Goal: Task Accomplishment & Management: Manage account settings

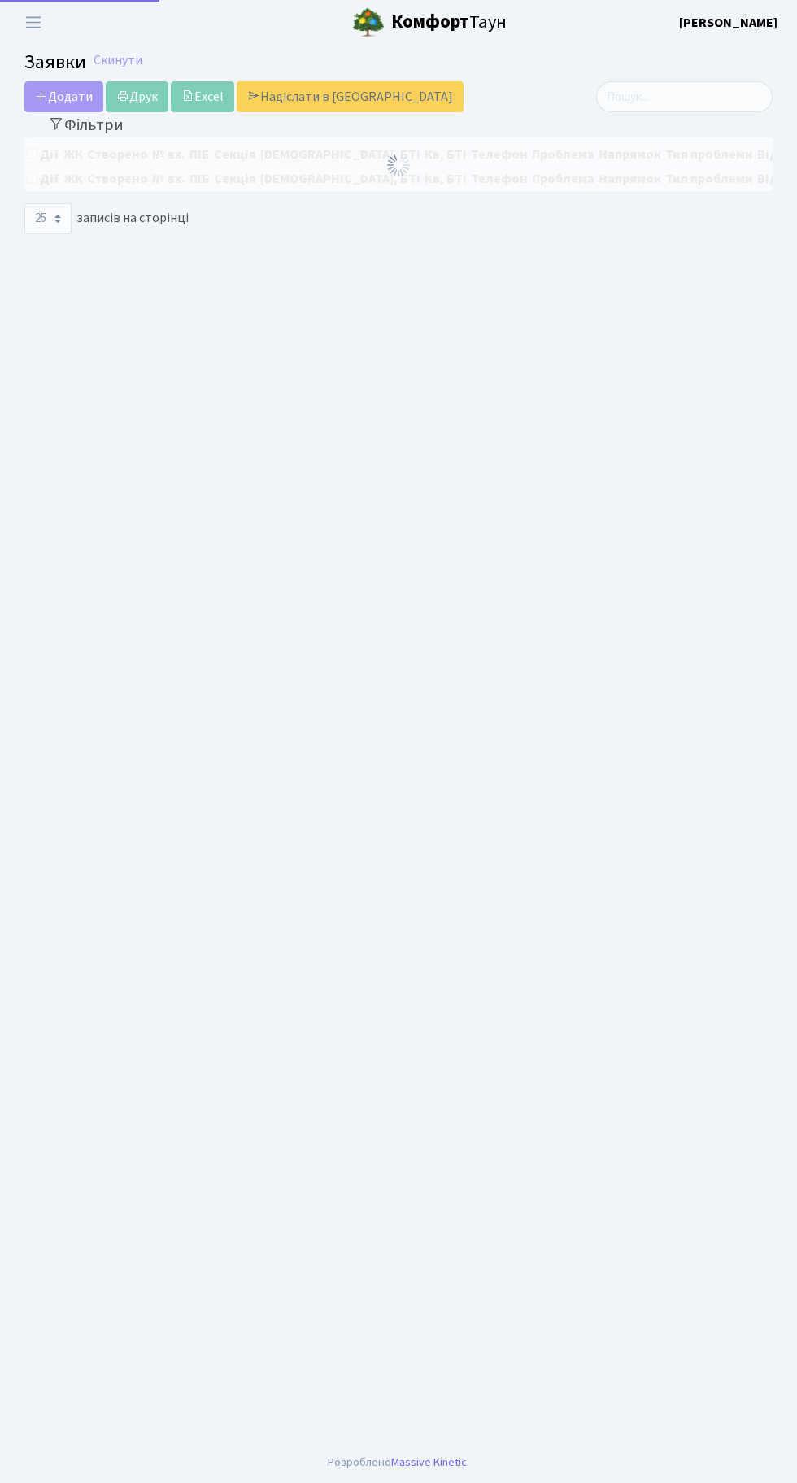
select select "25"
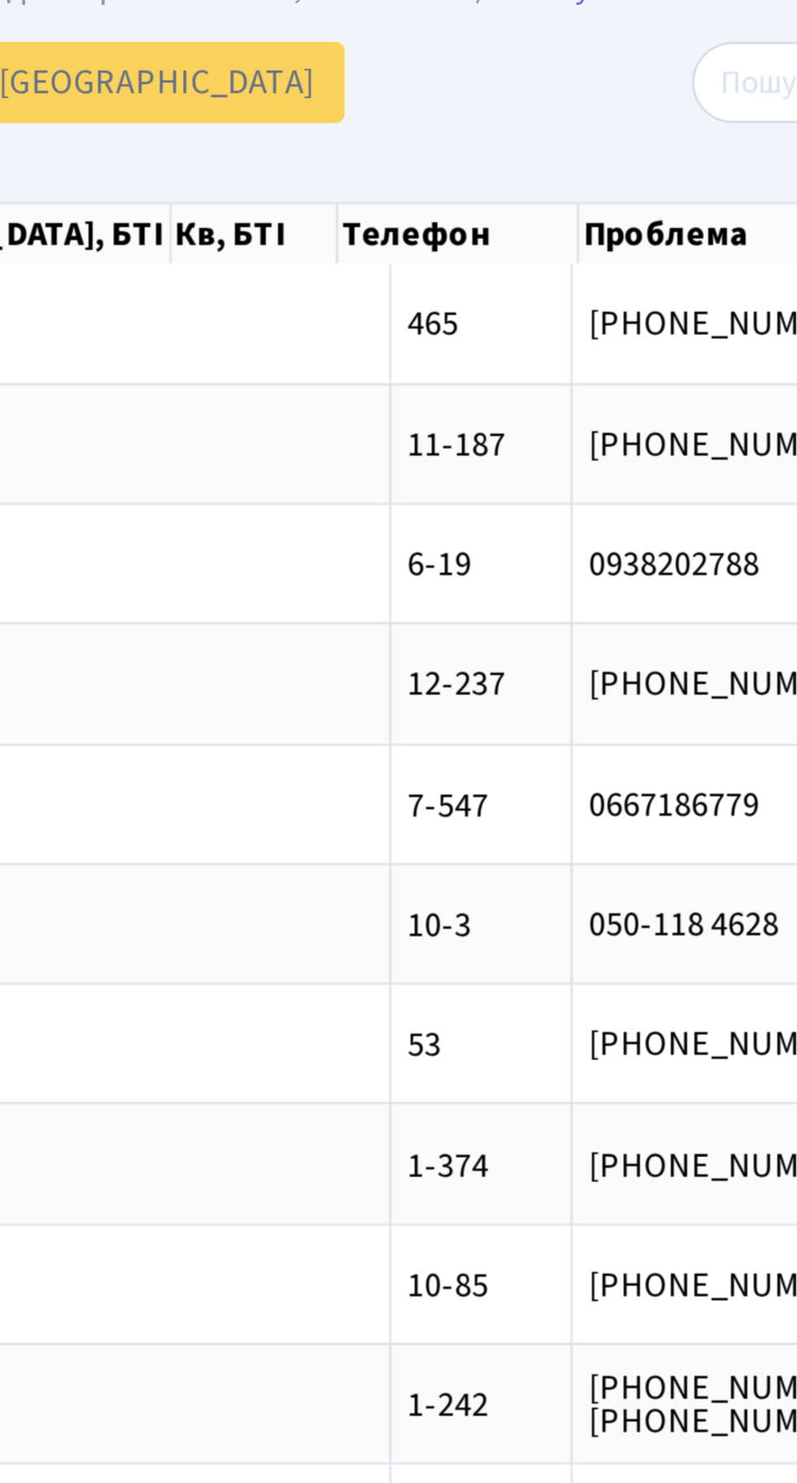
scroll to position [0, 227]
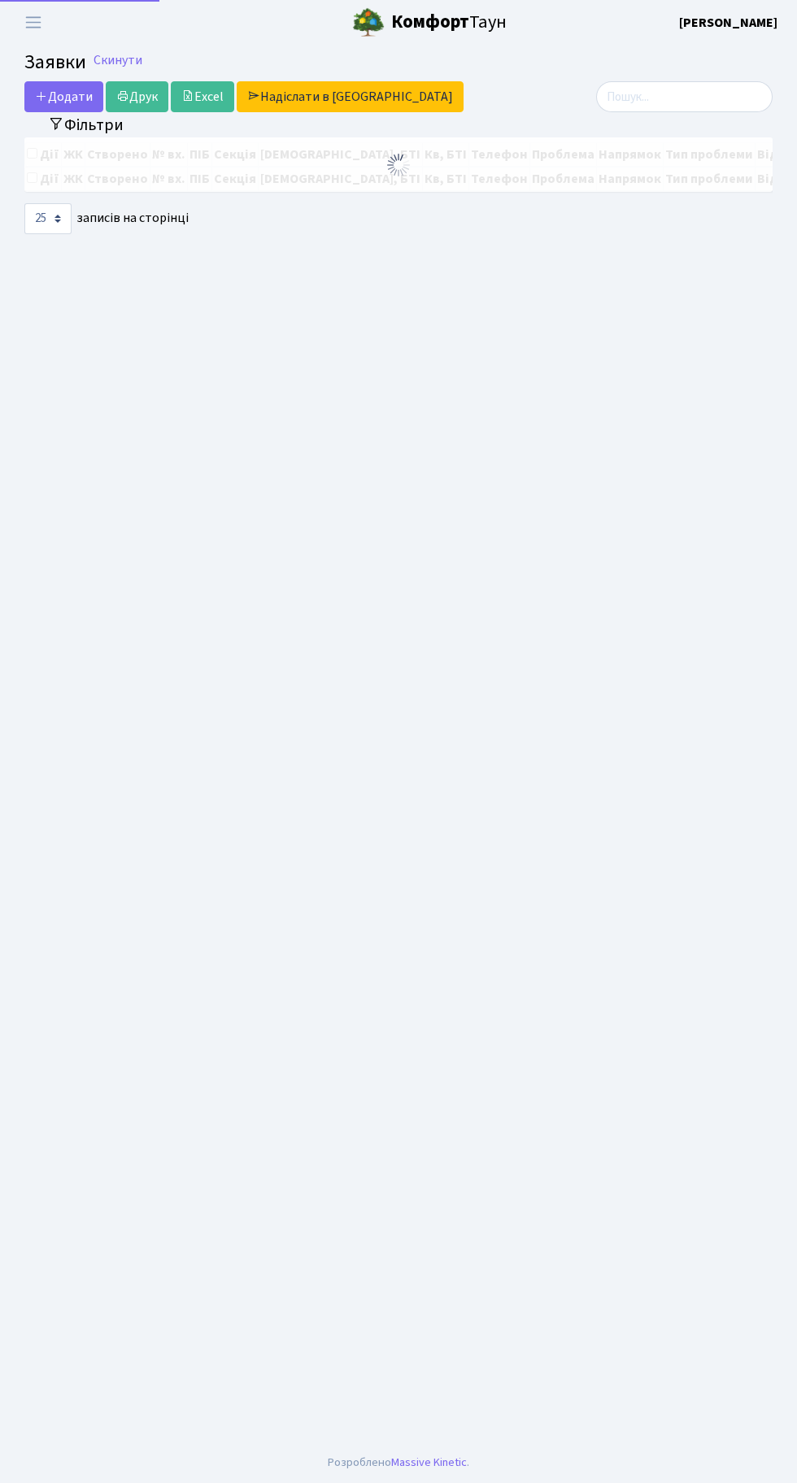
select select "25"
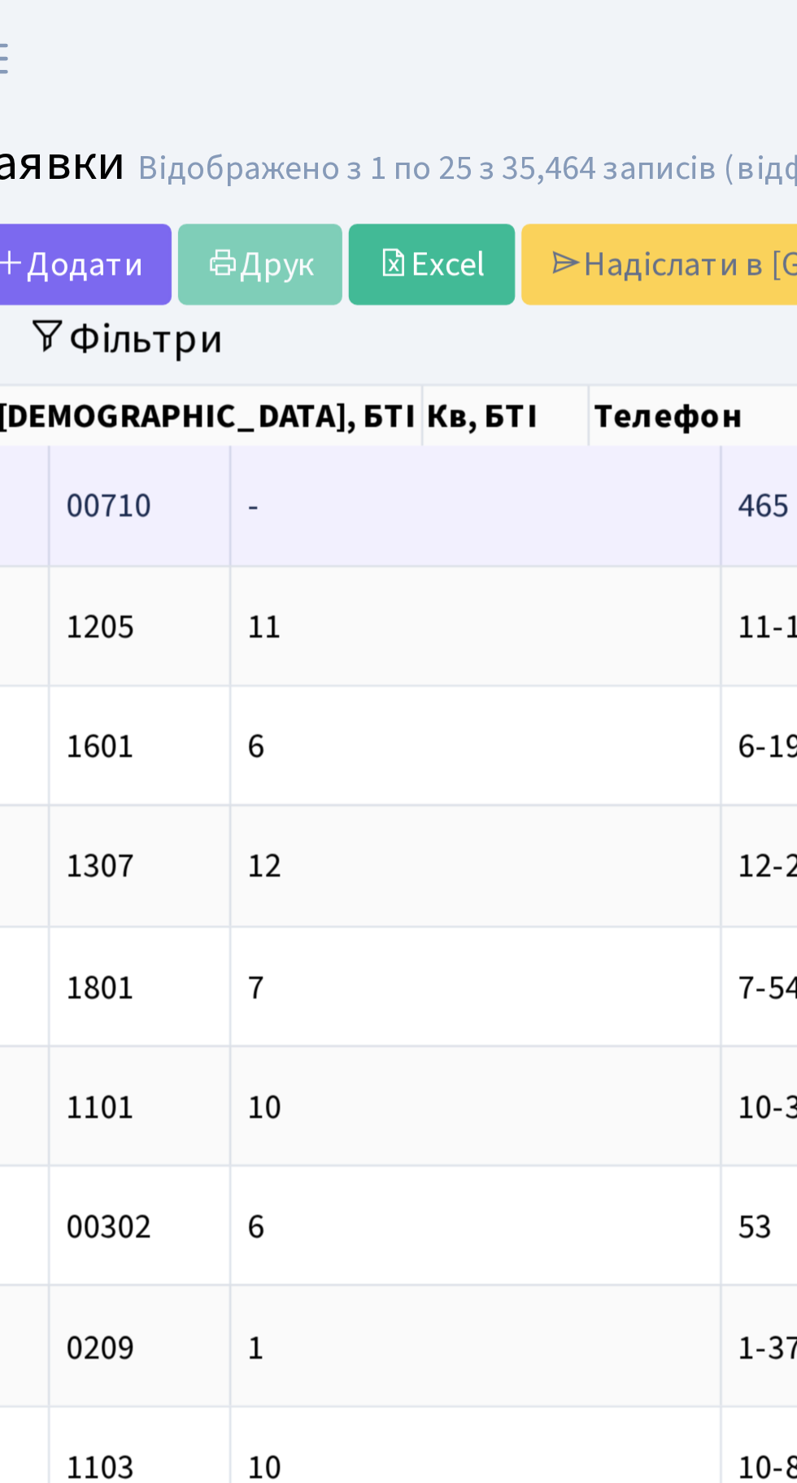
click at [313, 180] on td "465" at bounding box center [347, 192] width 69 height 45
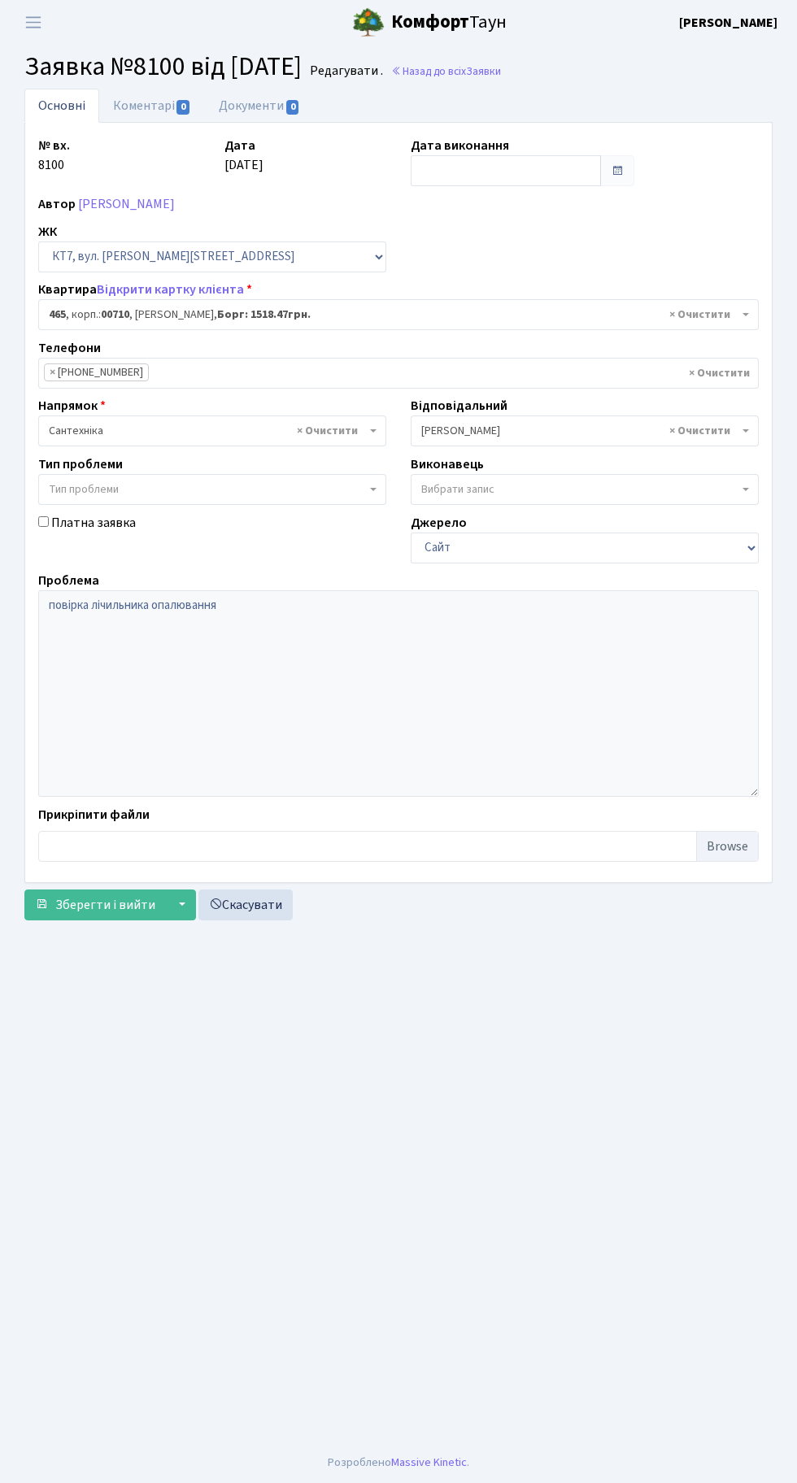
select select "18913"
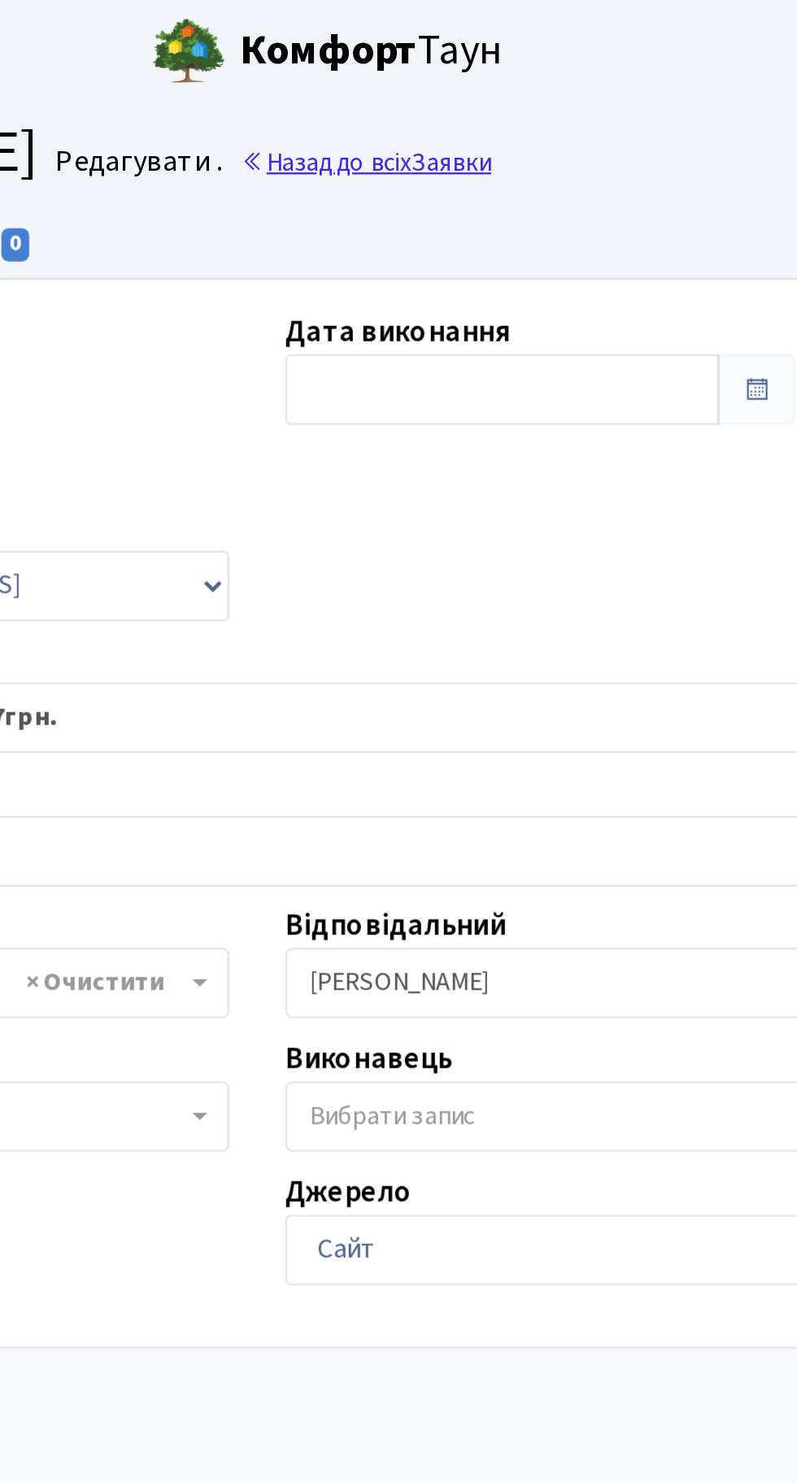
click at [493, 72] on link "Назад до всіх Заявки" at bounding box center [446, 70] width 110 height 15
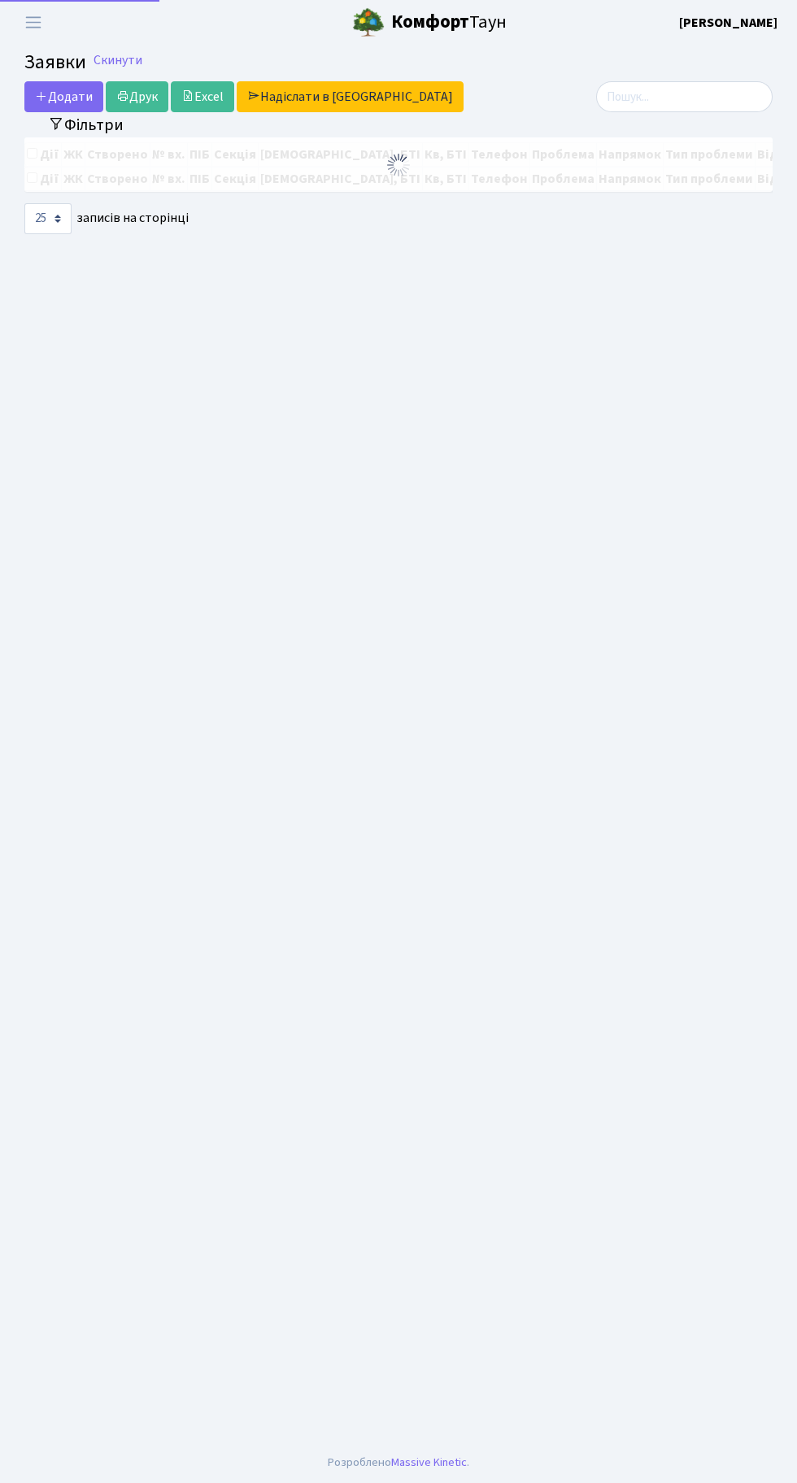
select select "25"
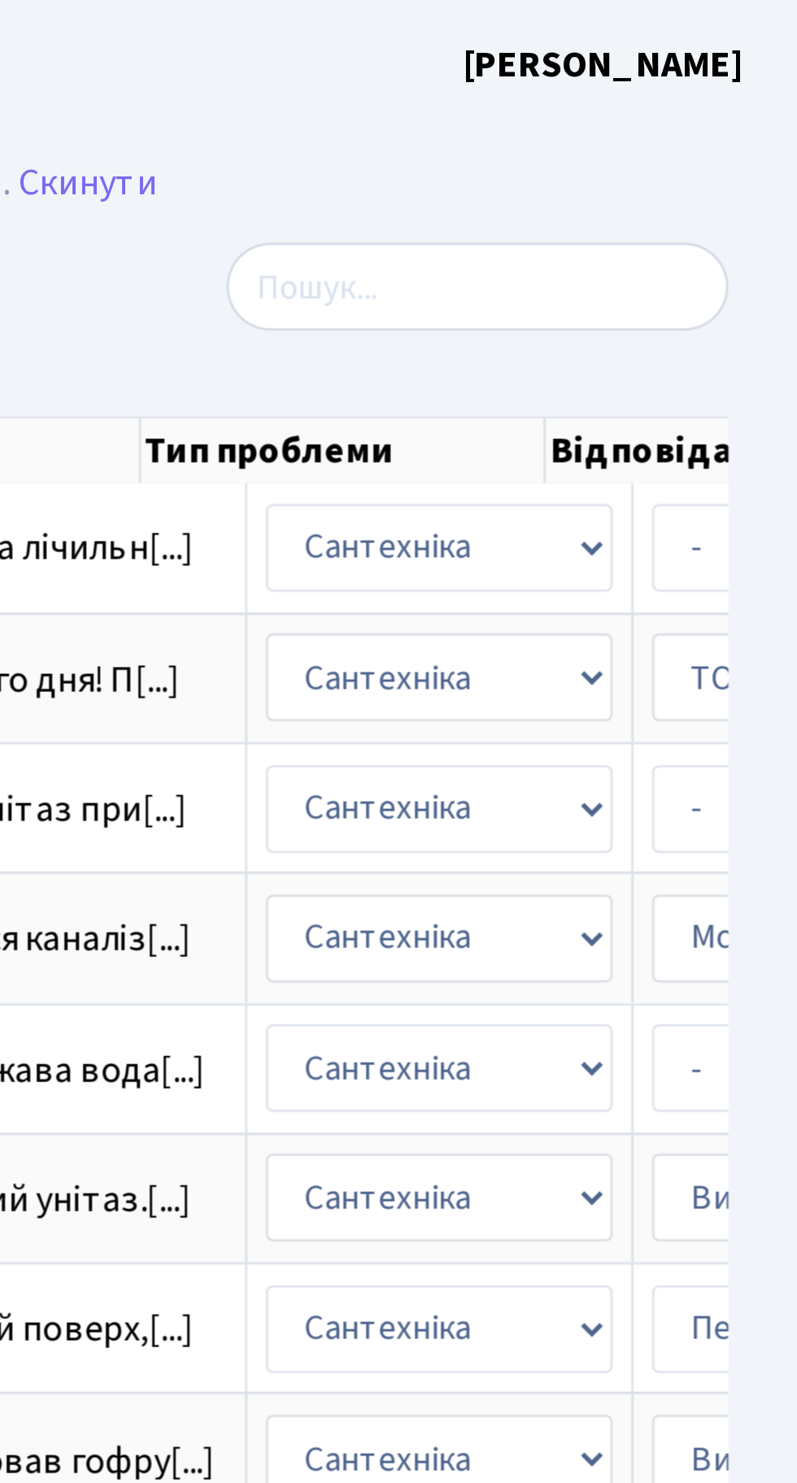
scroll to position [0, 432]
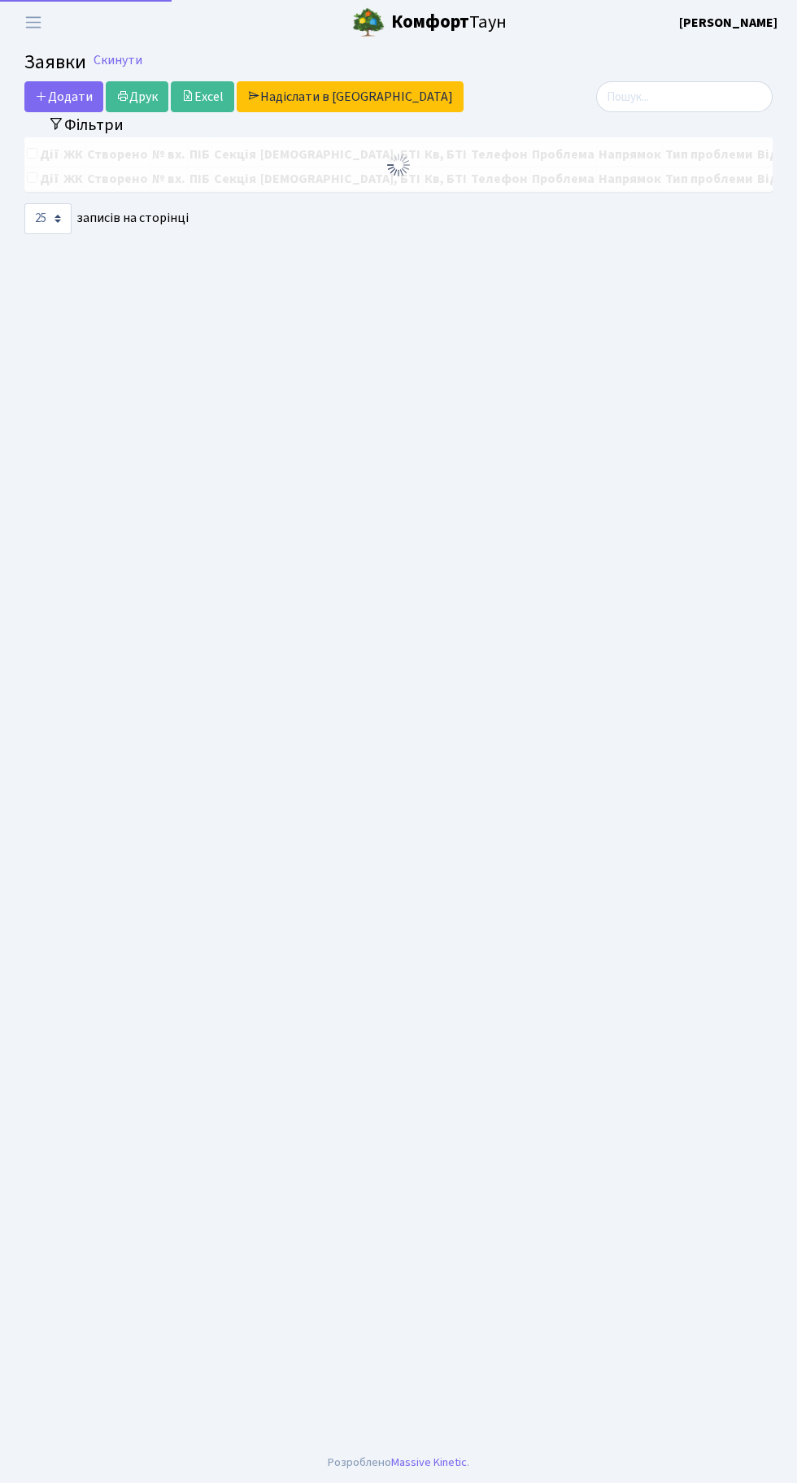
select select "25"
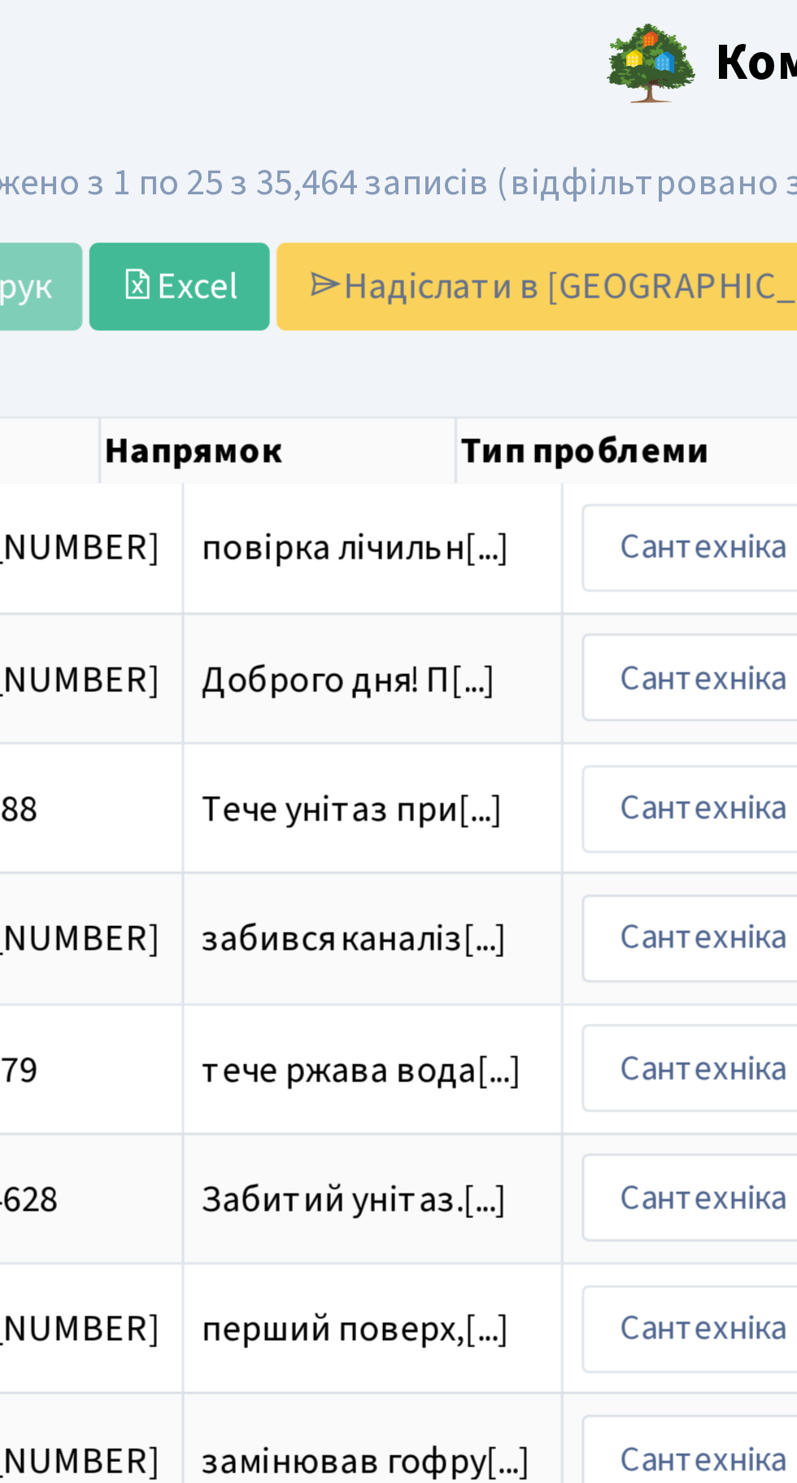
scroll to position [0, 605]
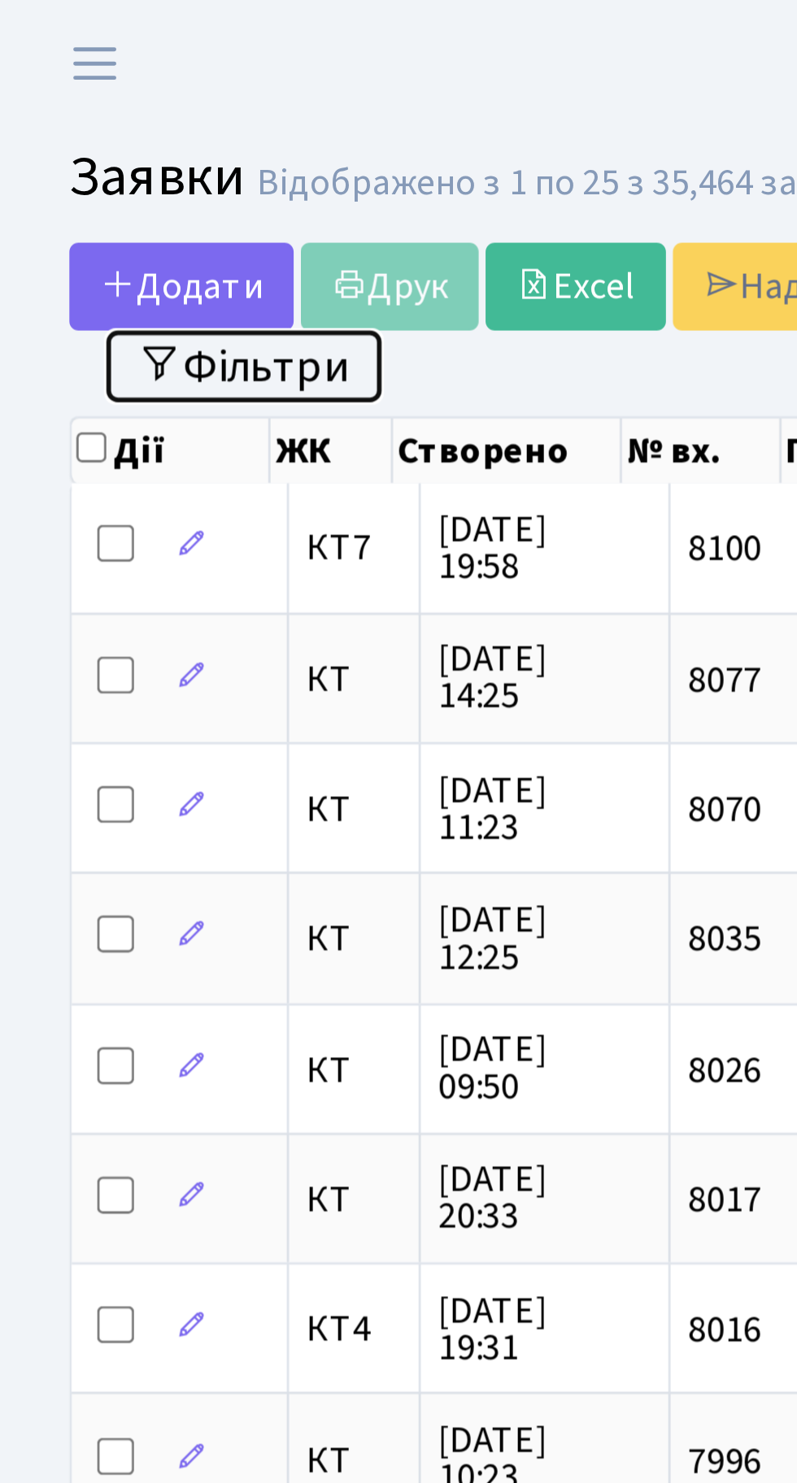
click at [106, 128] on button "Фільтри" at bounding box center [85, 128] width 97 height 25
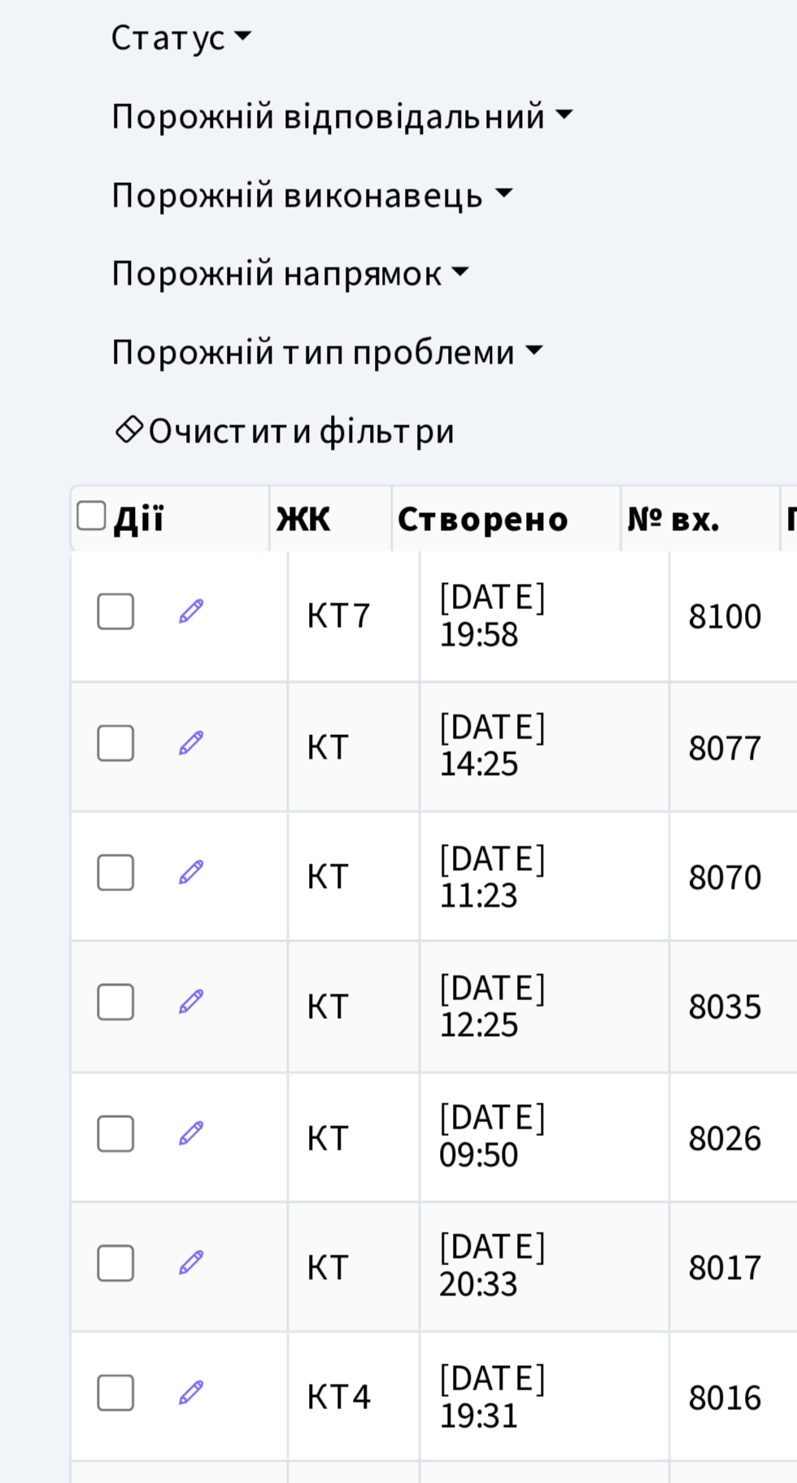
click at [115, 654] on link "Очистити фільтри" at bounding box center [398, 653] width 719 height 28
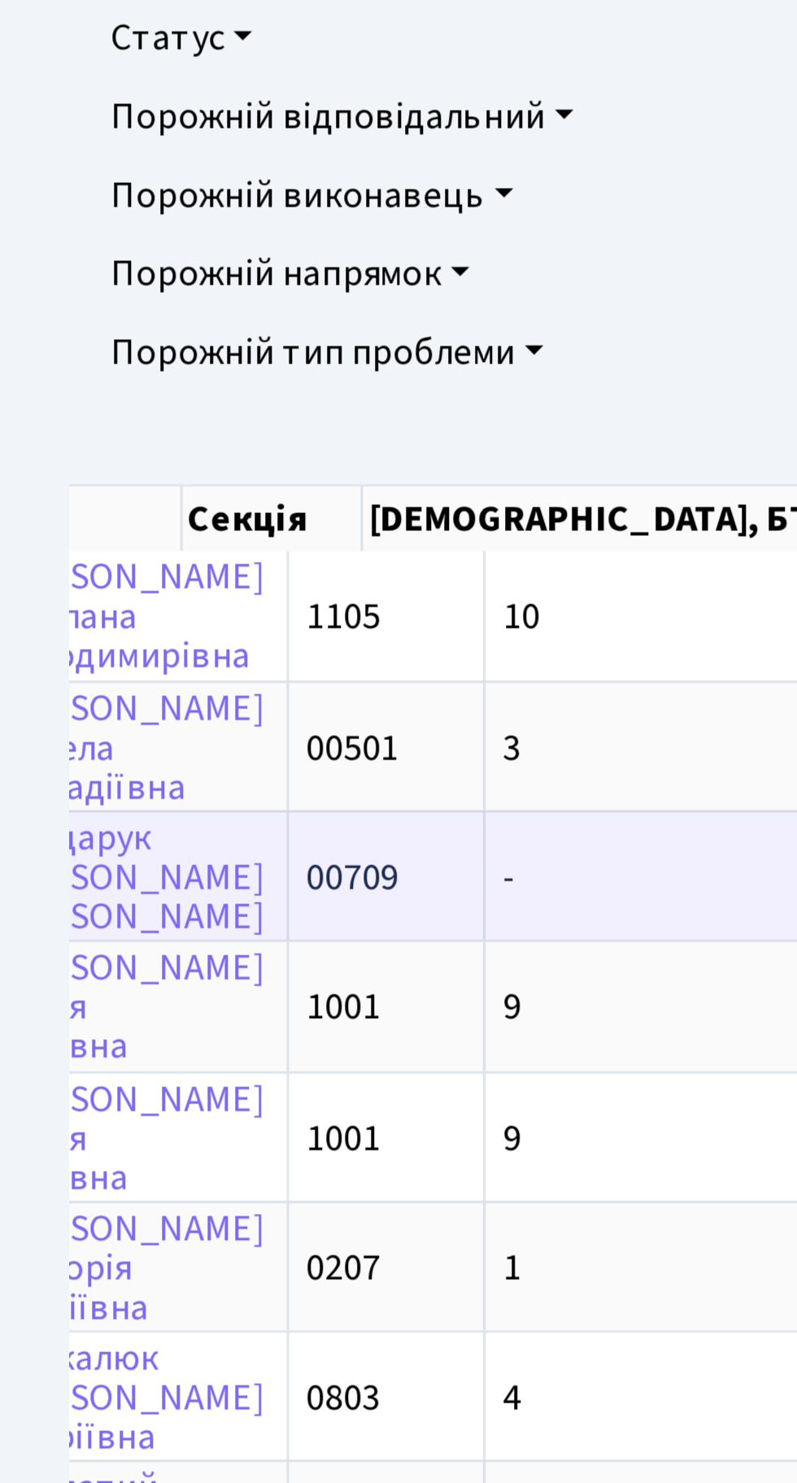
click at [205, 811] on td "-" at bounding box center [264, 809] width 187 height 46
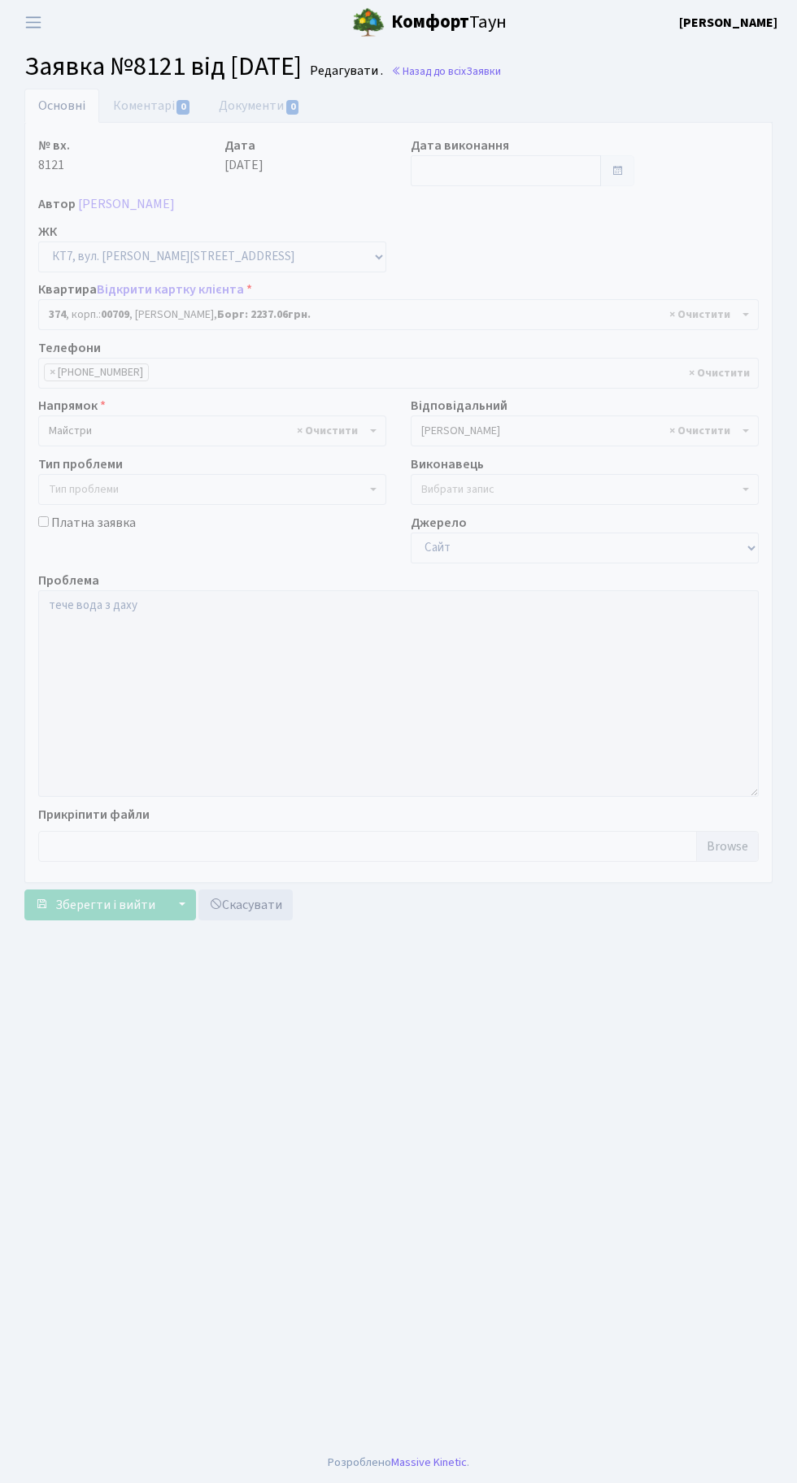
select select "18887"
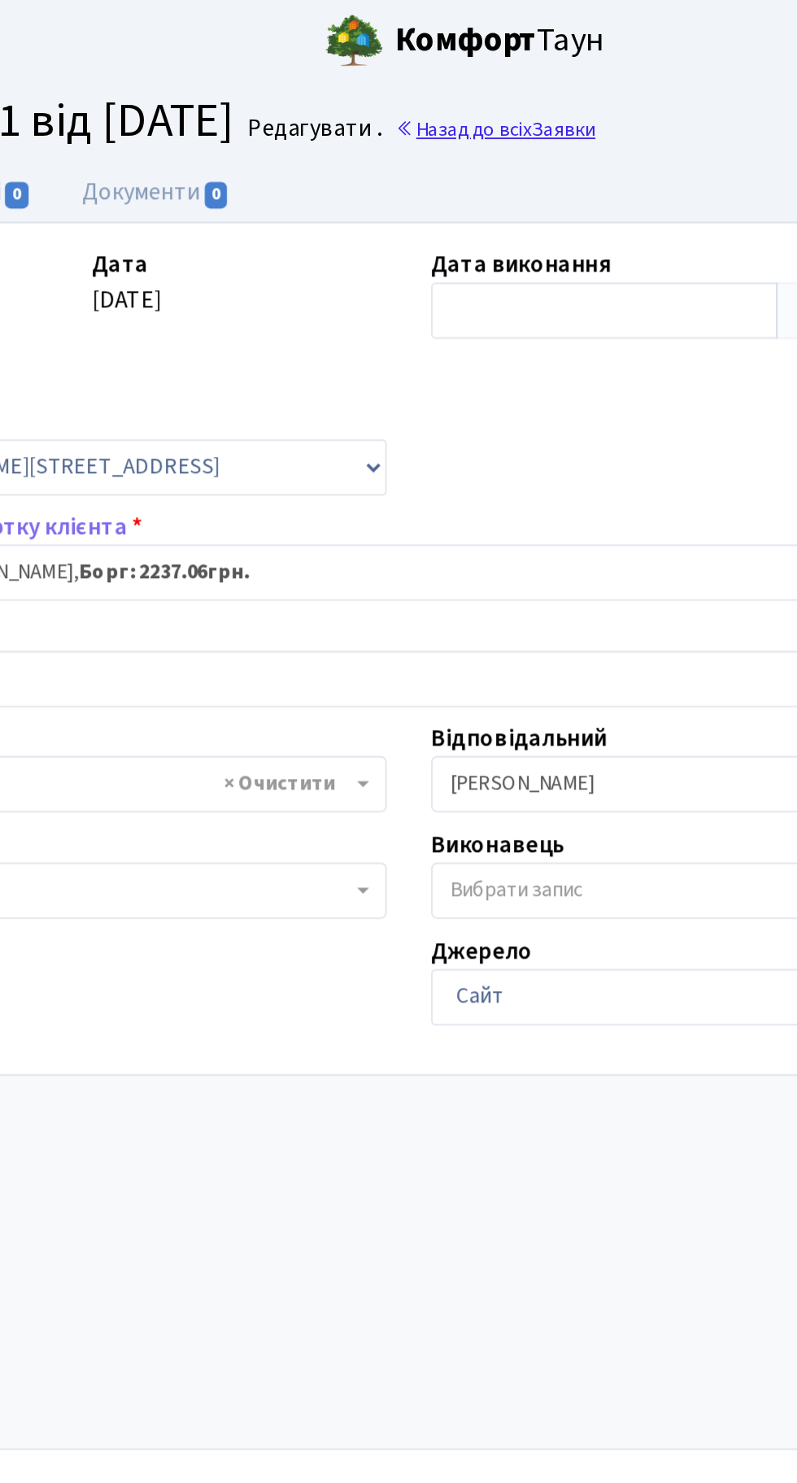
click at [489, 71] on link "Назад до всіх Заявки" at bounding box center [446, 70] width 110 height 15
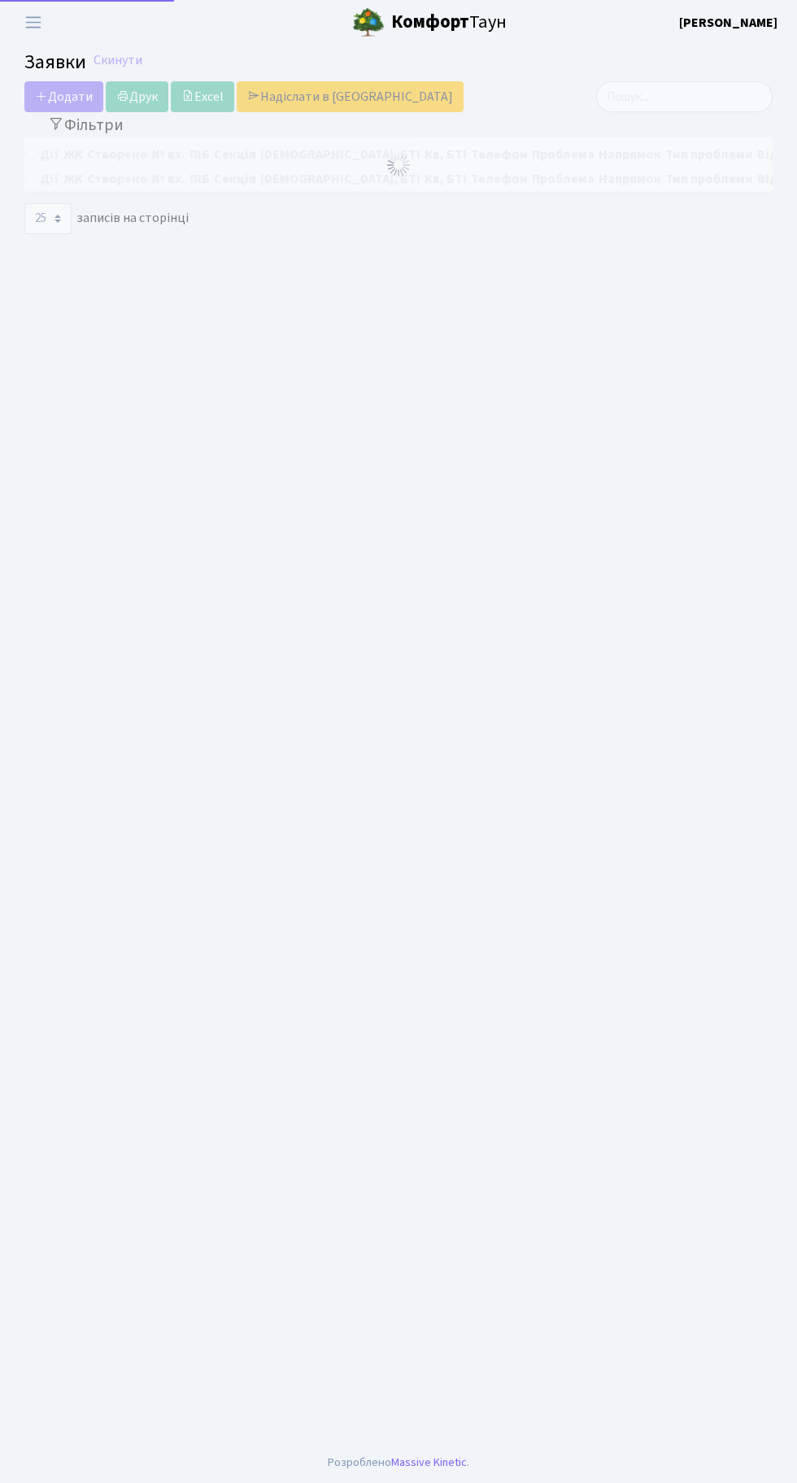
select select "25"
